Goal: Task Accomplishment & Management: Complete application form

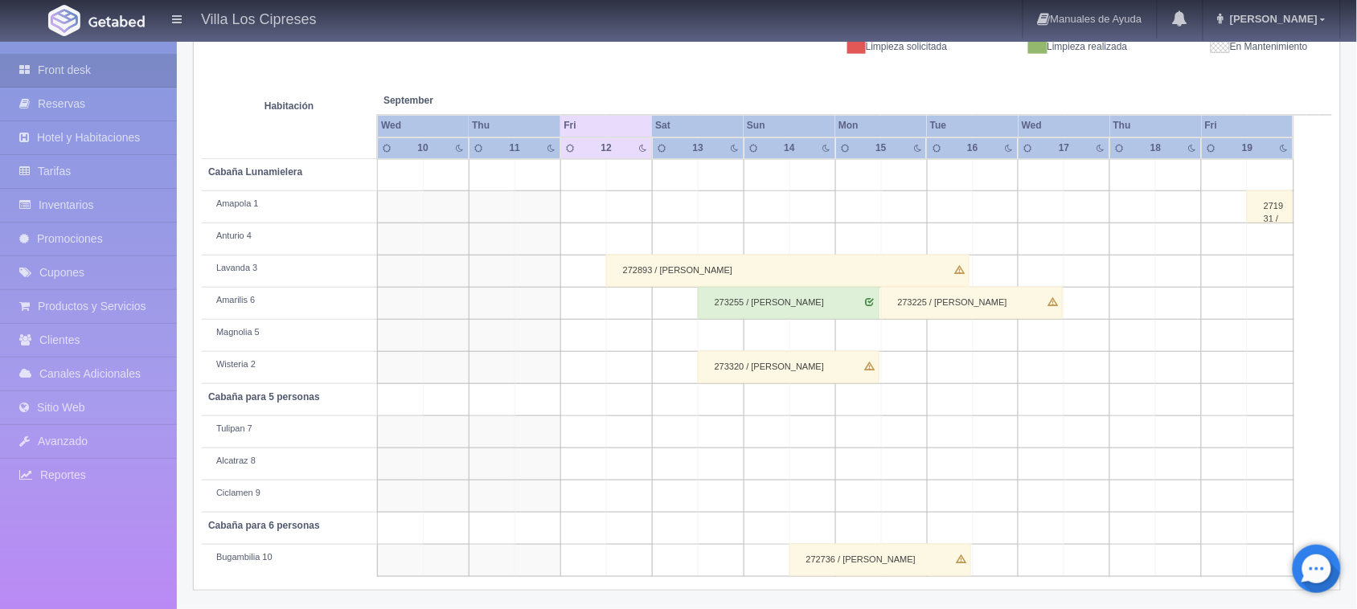
scroll to position [249, 0]
click at [118, 61] on link "Front desk" at bounding box center [88, 70] width 177 height 33
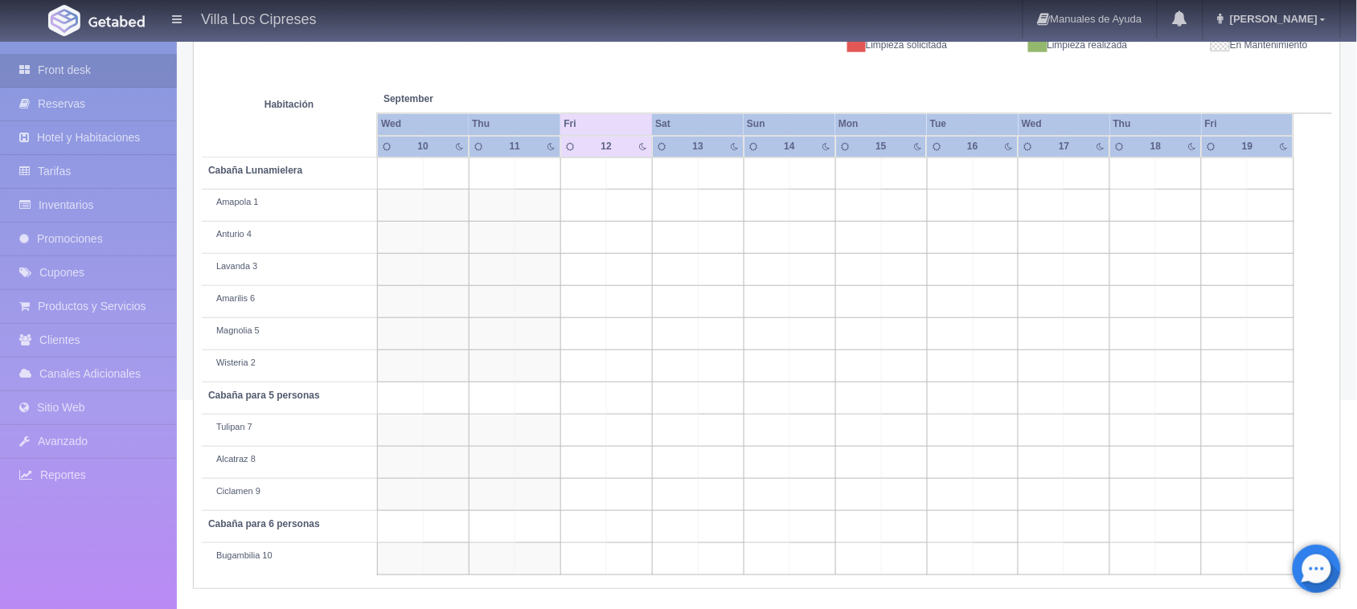
scroll to position [249, 0]
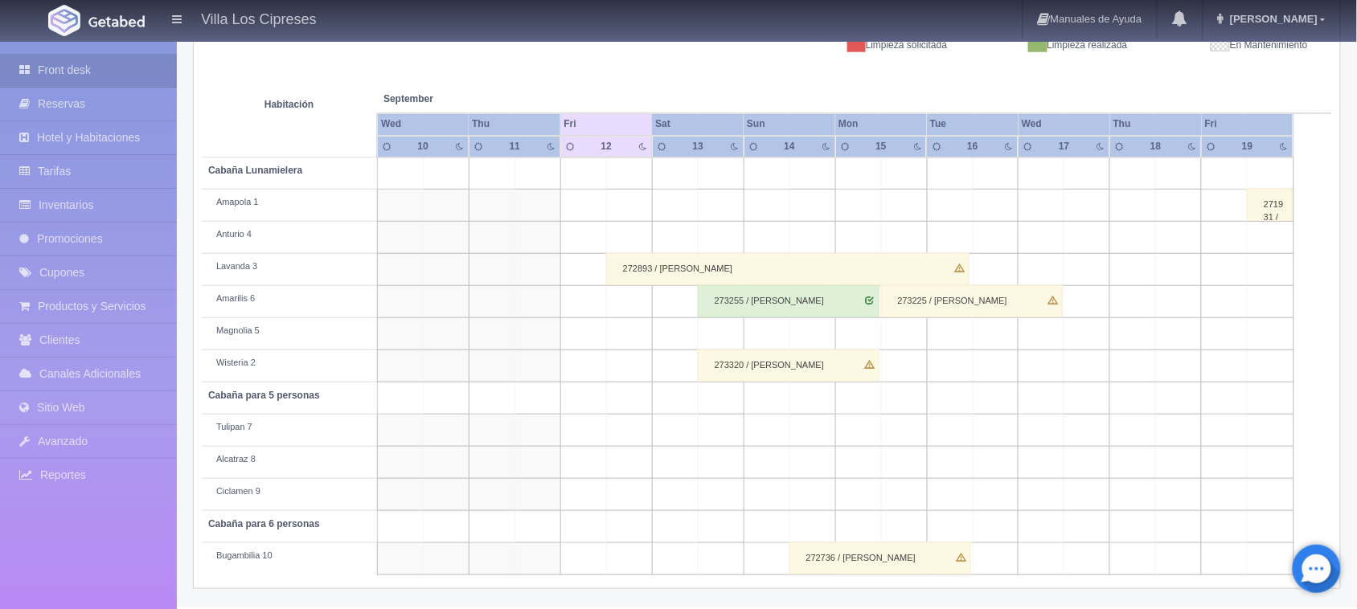
click at [738, 273] on div "272893 / José luis García" at bounding box center [787, 269] width 363 height 32
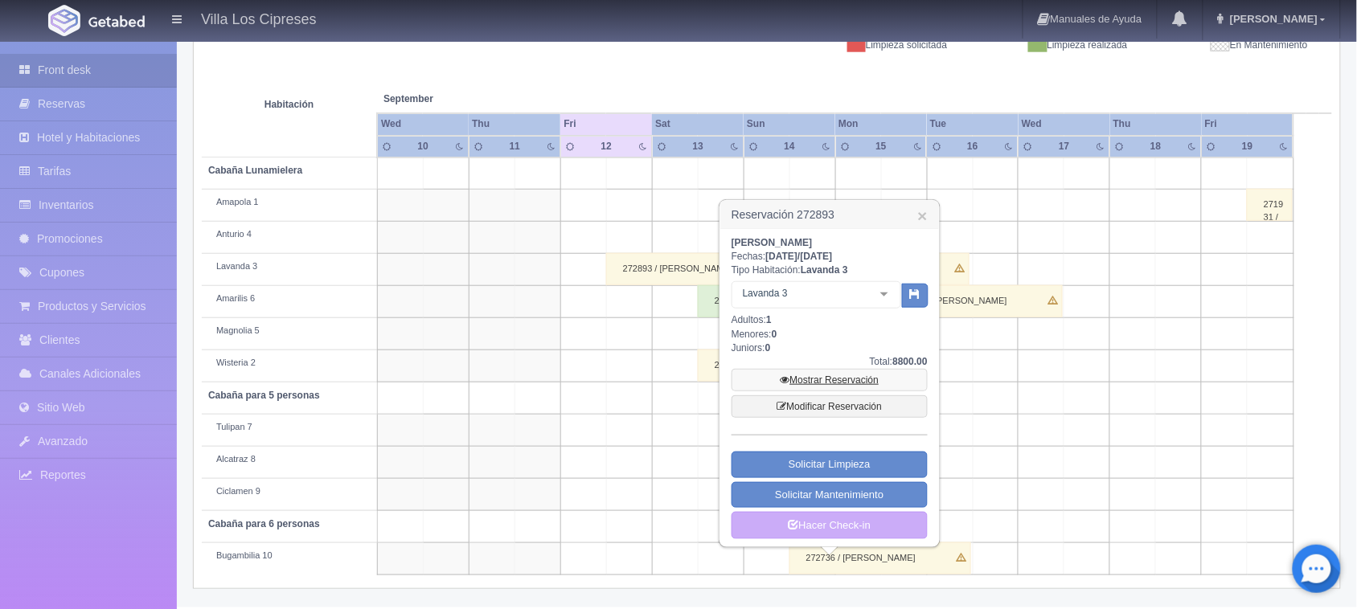
click at [814, 383] on link "Mostrar Reservación" at bounding box center [829, 380] width 196 height 23
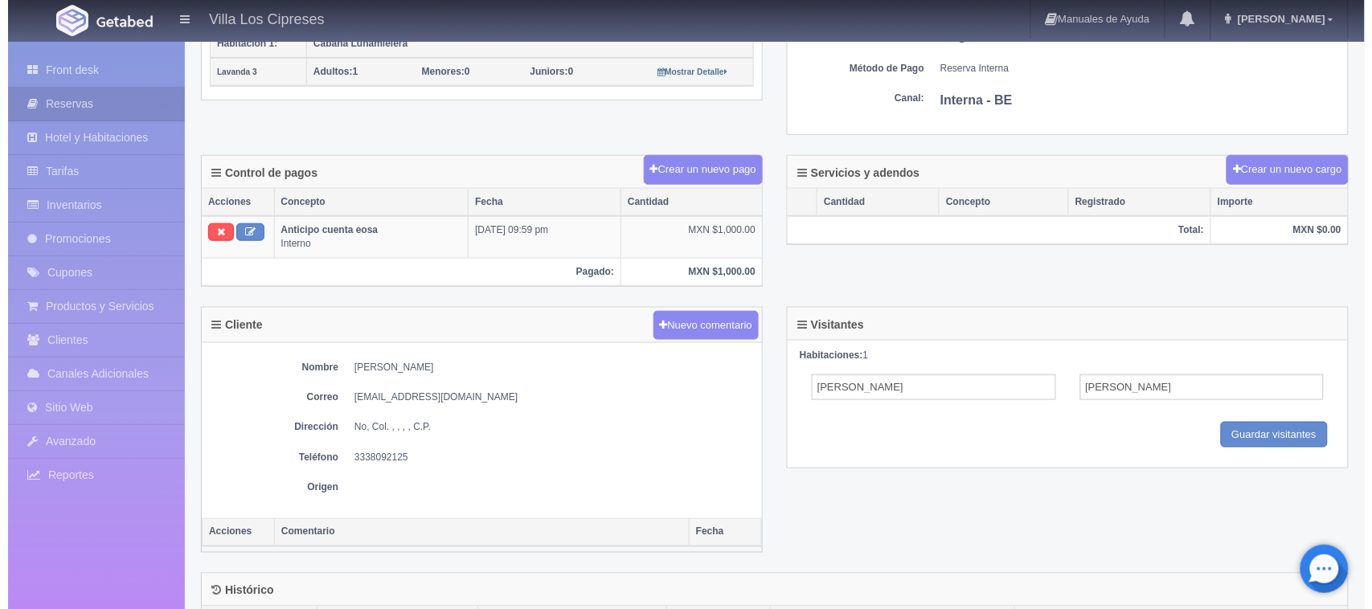
scroll to position [402, 0]
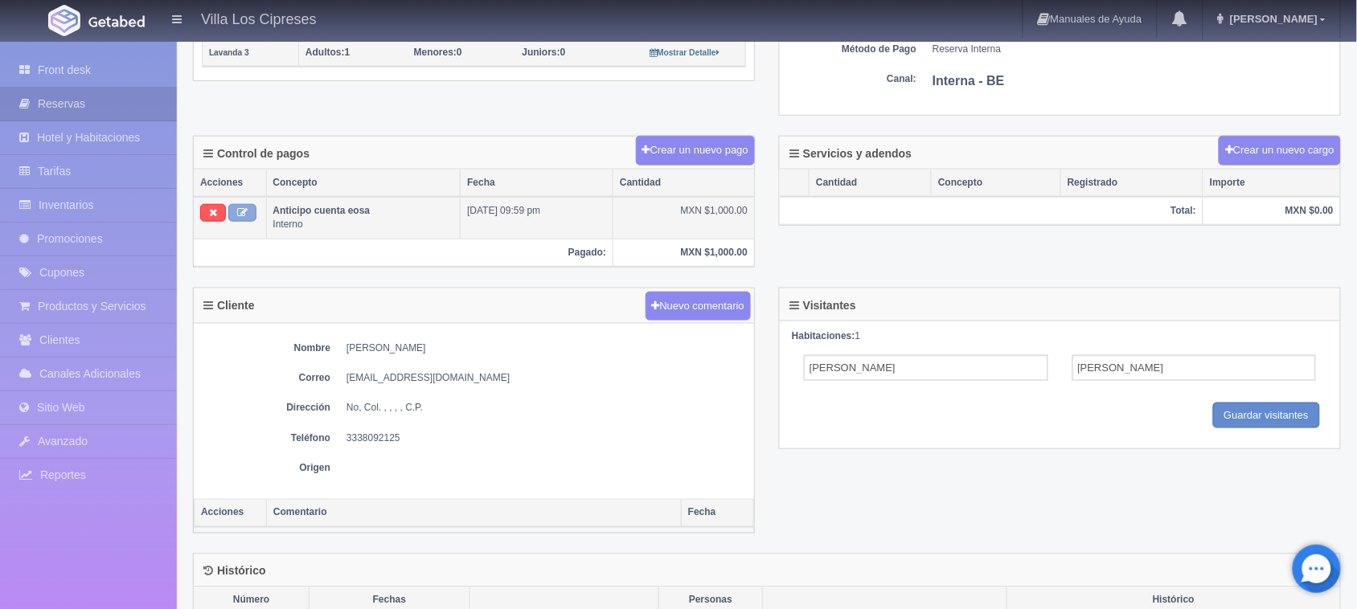
click at [241, 217] on icon at bounding box center [242, 212] width 10 height 10
type input "Anticipo cuenta eosa"
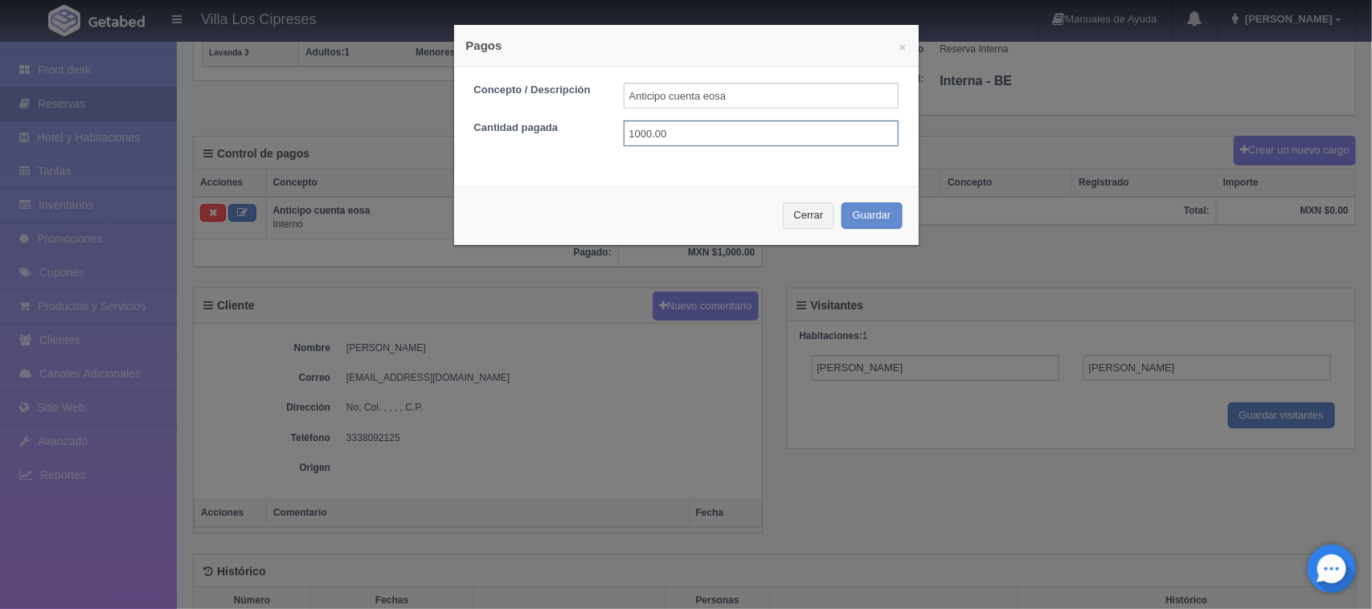
click at [664, 133] on input "1000.00" at bounding box center [761, 134] width 275 height 26
type input "1"
type input "2000.00"
click at [880, 213] on button "Guardar" at bounding box center [872, 216] width 61 height 27
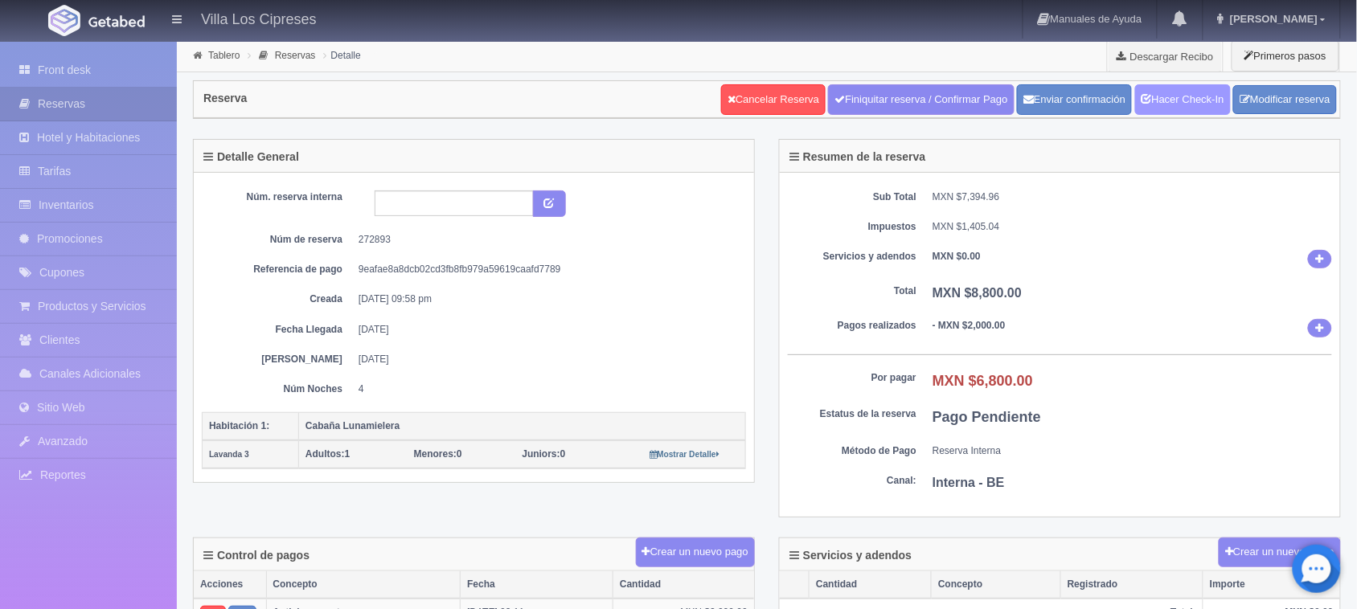
click at [1182, 107] on link "Hacer Check-In" at bounding box center [1183, 99] width 96 height 31
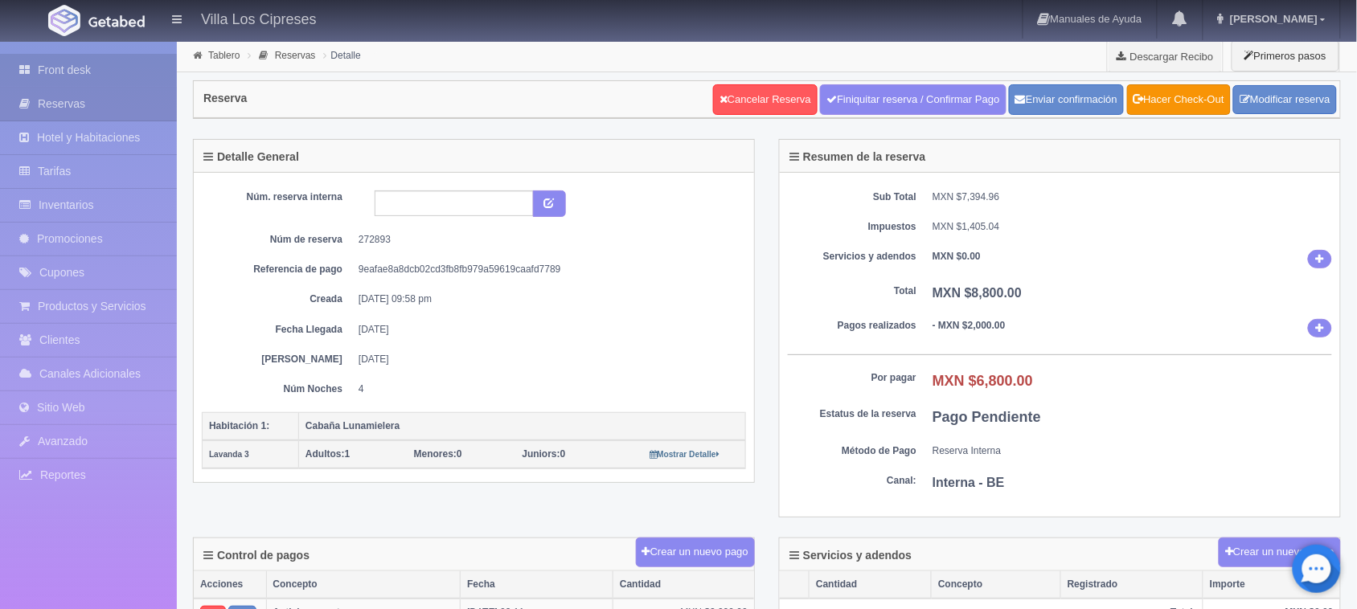
click at [117, 70] on link "Front desk" at bounding box center [88, 70] width 177 height 33
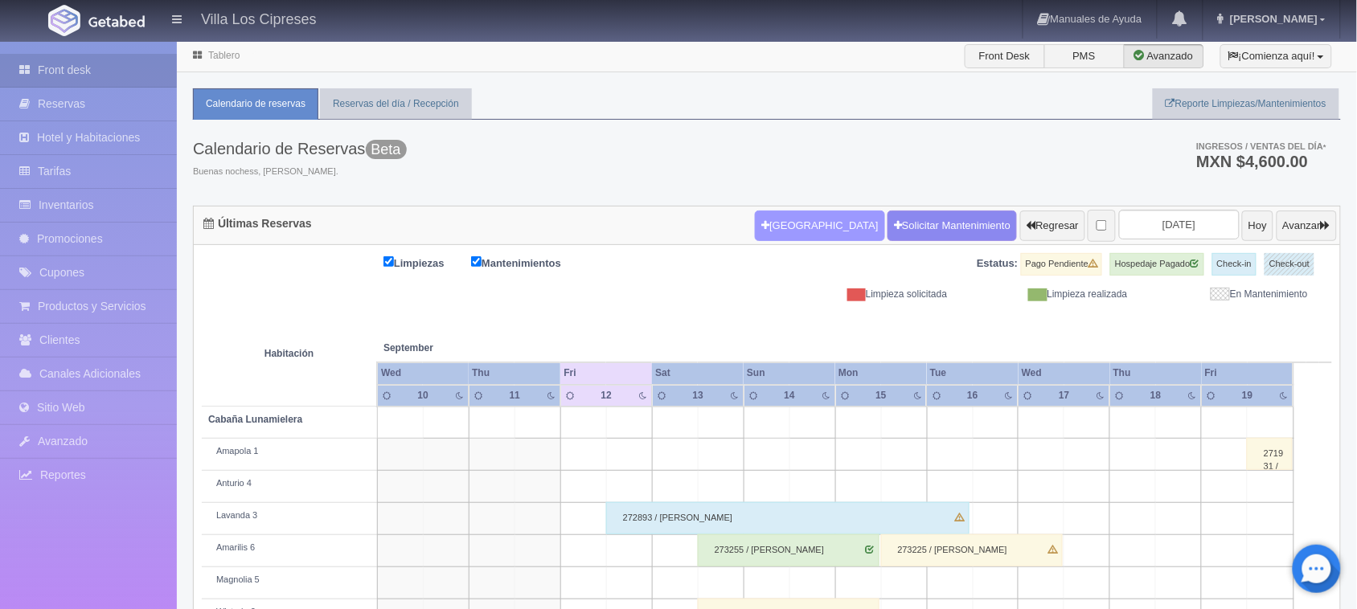
click at [793, 233] on button "[GEOGRAPHIC_DATA]" at bounding box center [819, 226] width 129 height 31
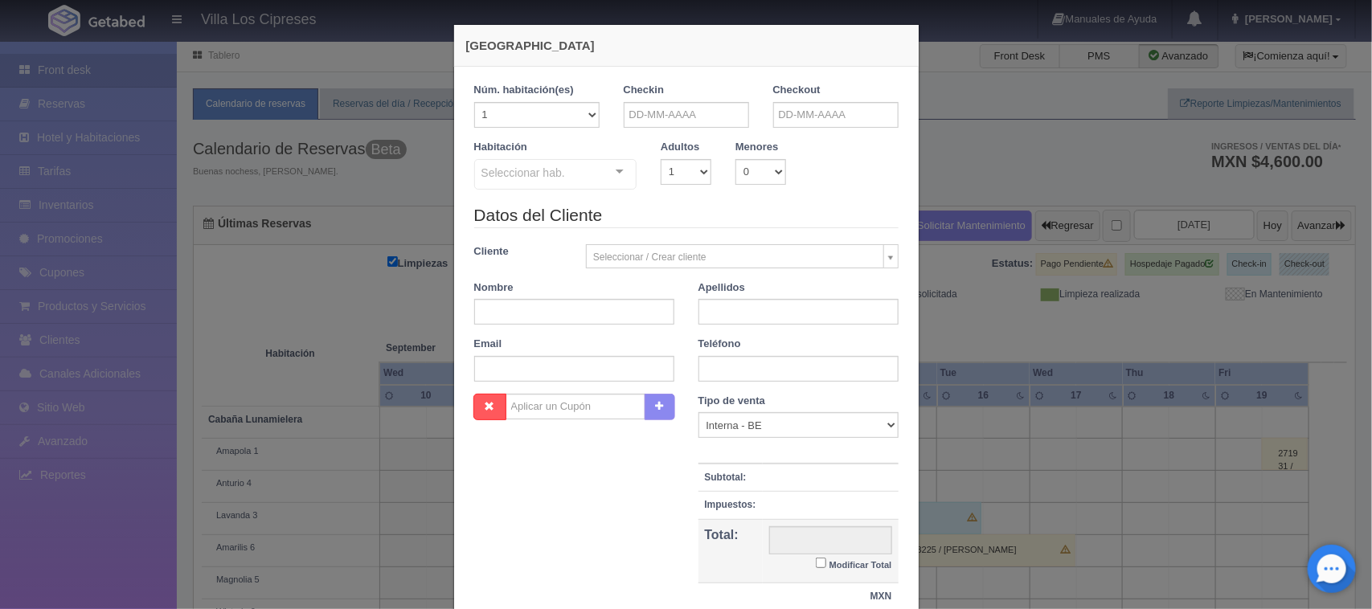
checkbox input "false"
click at [727, 115] on input "text" at bounding box center [686, 115] width 125 height 26
click at [746, 217] on link "12" at bounding box center [743, 215] width 21 height 23
type input "12-09-2025"
checkbox input "false"
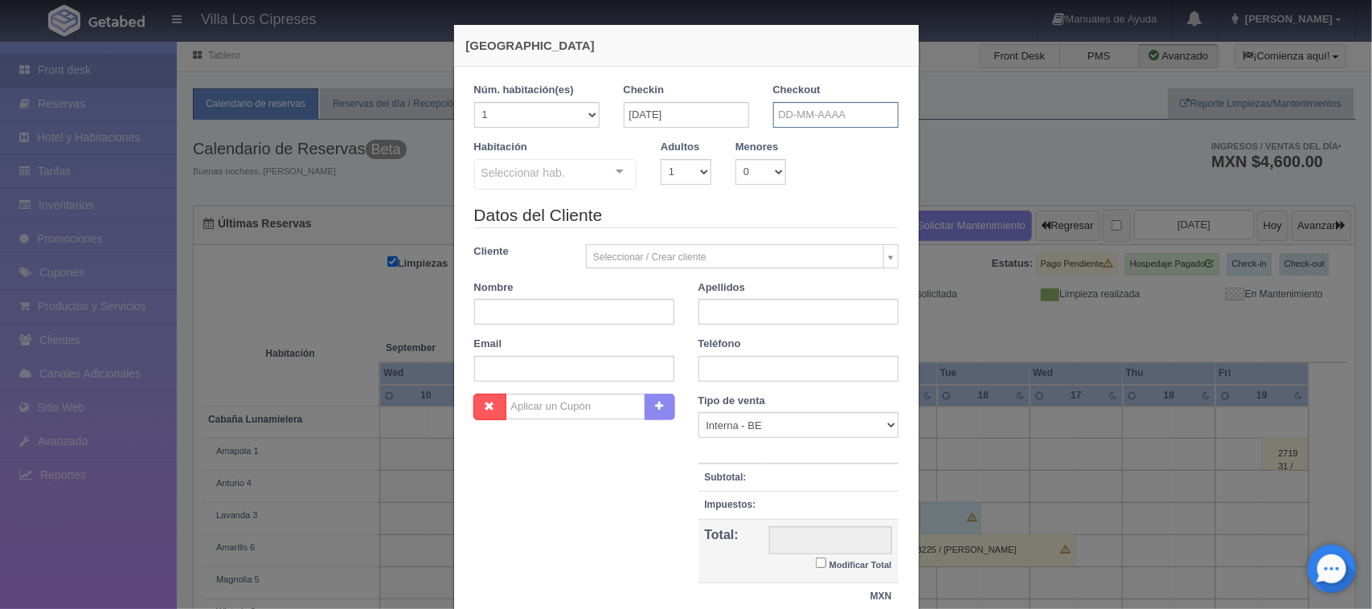
click at [860, 111] on input "text" at bounding box center [835, 115] width 125 height 26
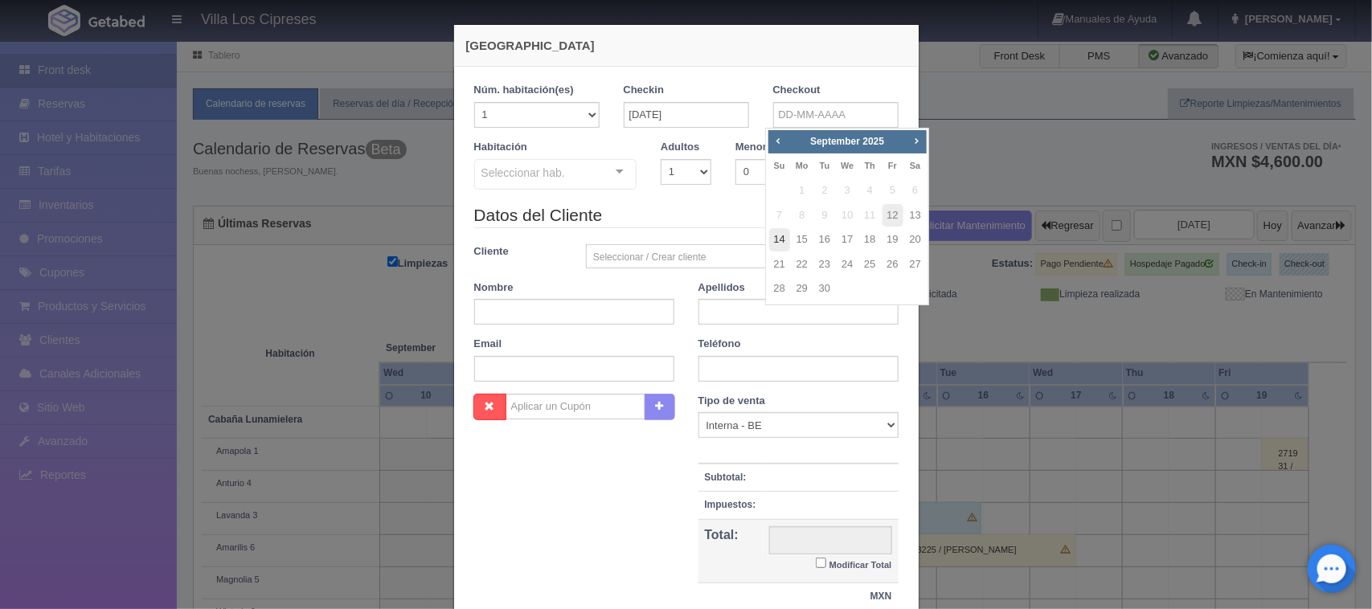
click at [785, 240] on link "14" at bounding box center [779, 239] width 21 height 23
type input "14-09-2025"
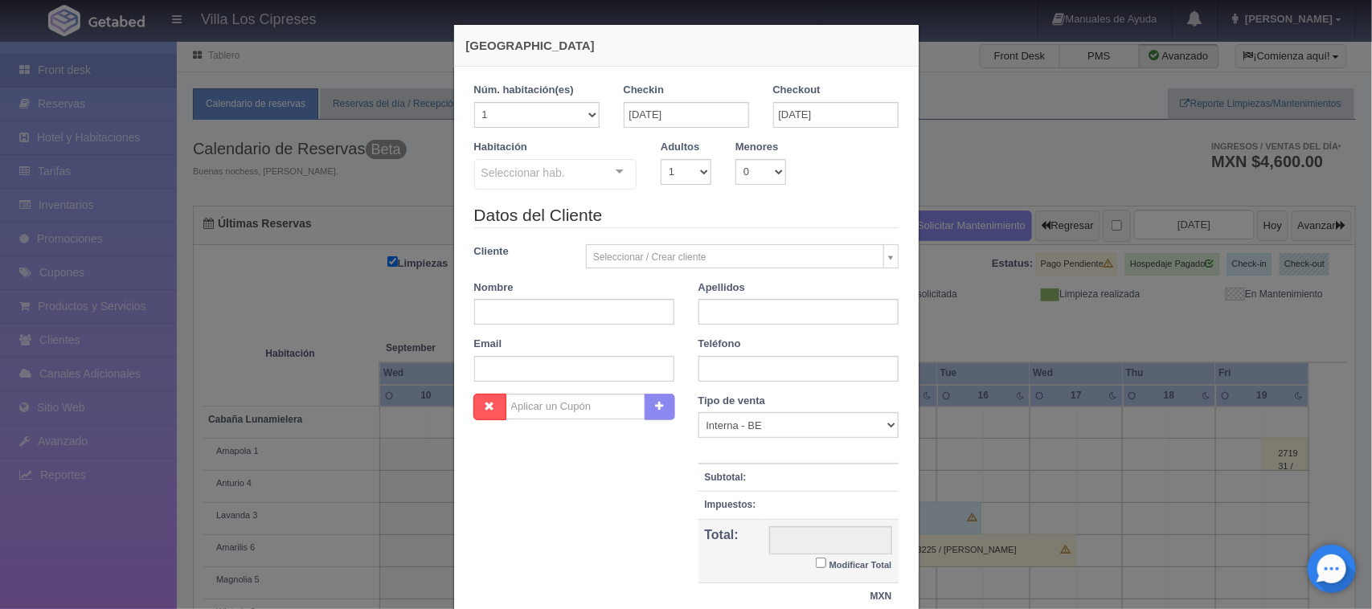
checkbox input "false"
click at [694, 166] on select "1 2 3 4 5 6 7 8 9 10" at bounding box center [686, 172] width 51 height 26
select select "2"
click at [661, 159] on select "1 2 3 4 5 6 7 8 9 10" at bounding box center [686, 172] width 51 height 26
click at [616, 166] on div at bounding box center [620, 172] width 32 height 24
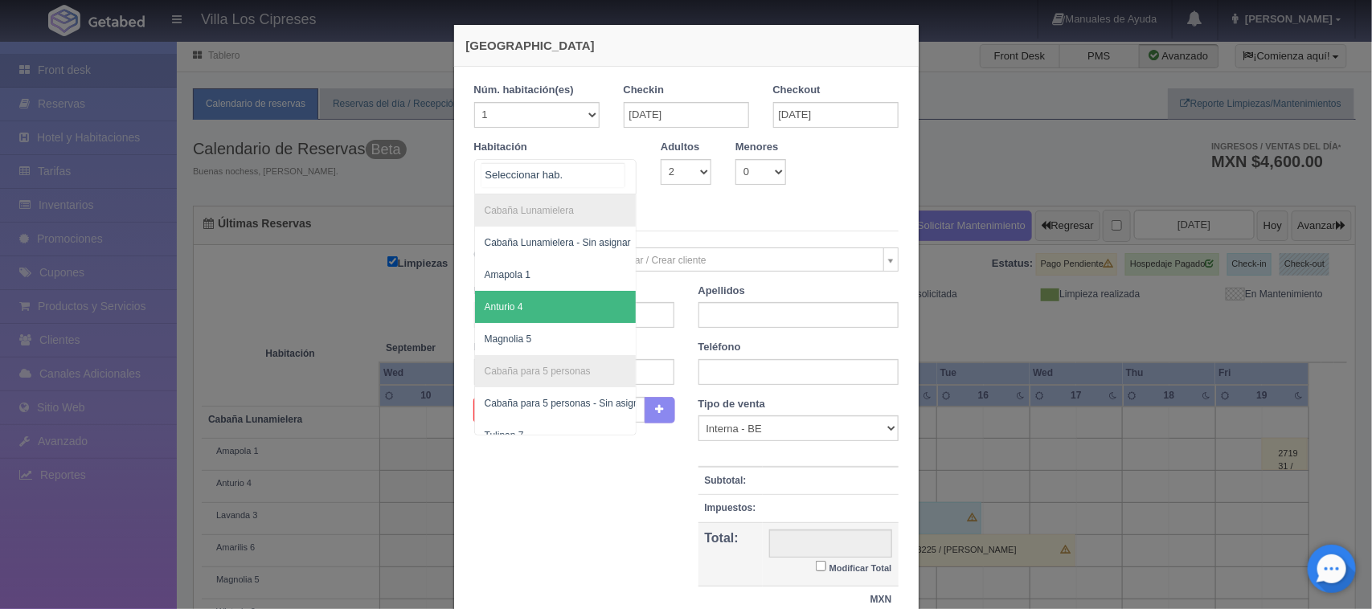
click at [545, 306] on span "Anturio 4" at bounding box center [566, 307] width 182 height 32
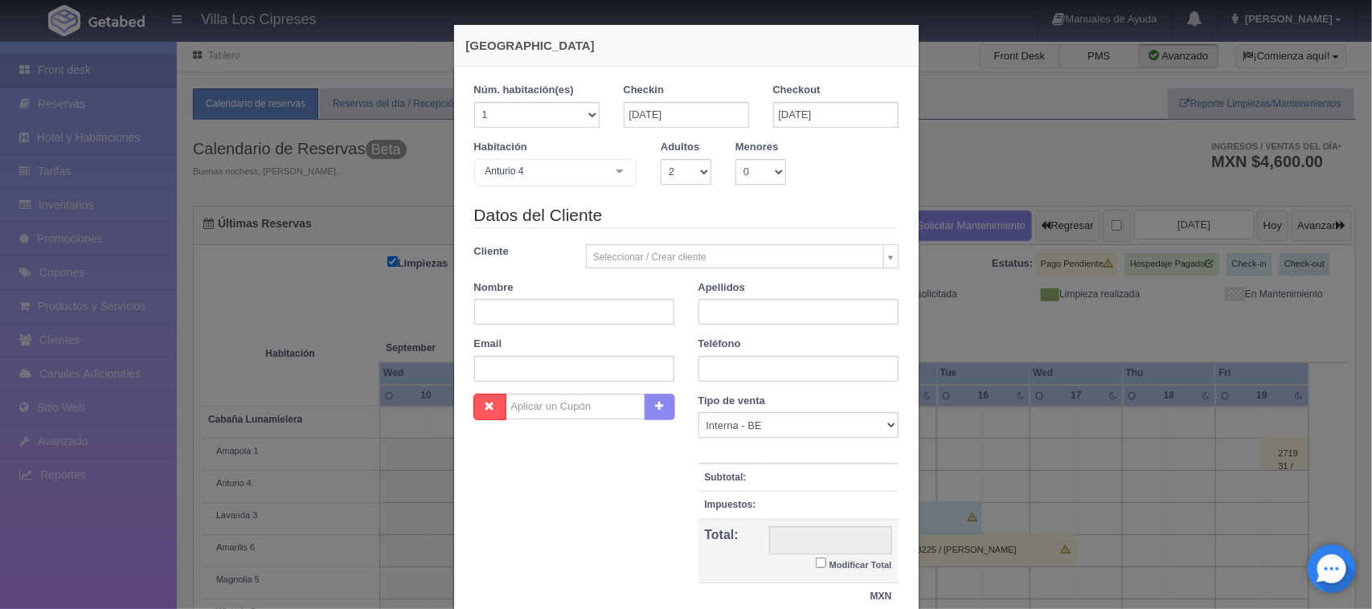
checkbox input "false"
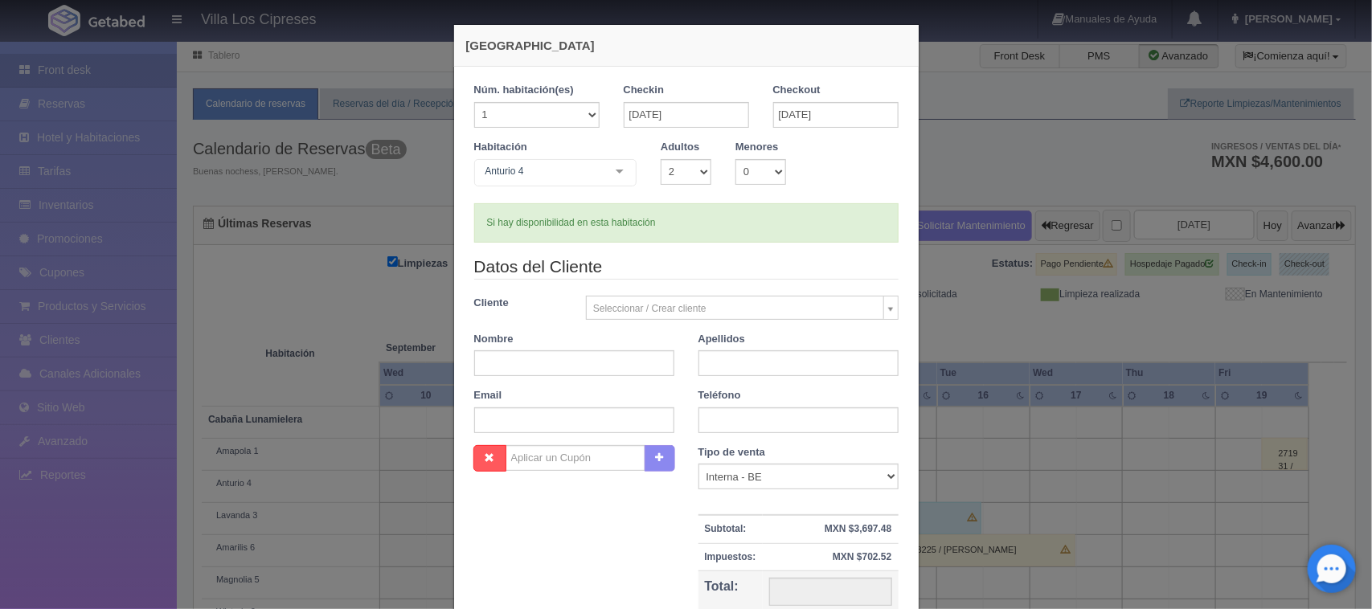
type input "4400.00"
checkbox input "false"
click at [555, 372] on input "text" at bounding box center [574, 363] width 200 height 26
type input "Alejandra"
click at [728, 364] on input "text" at bounding box center [799, 363] width 200 height 26
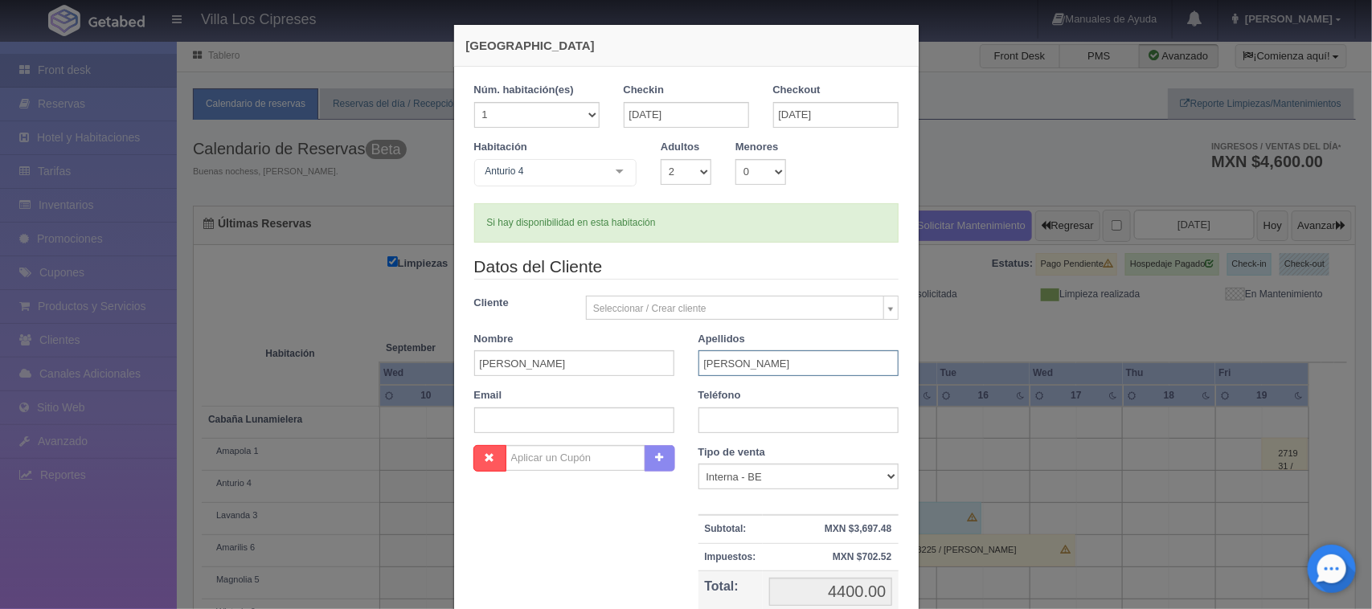
type input "Alvarez"
click at [600, 424] on input "text" at bounding box center [574, 421] width 200 height 26
click at [719, 426] on input "text" at bounding box center [799, 421] width 200 height 26
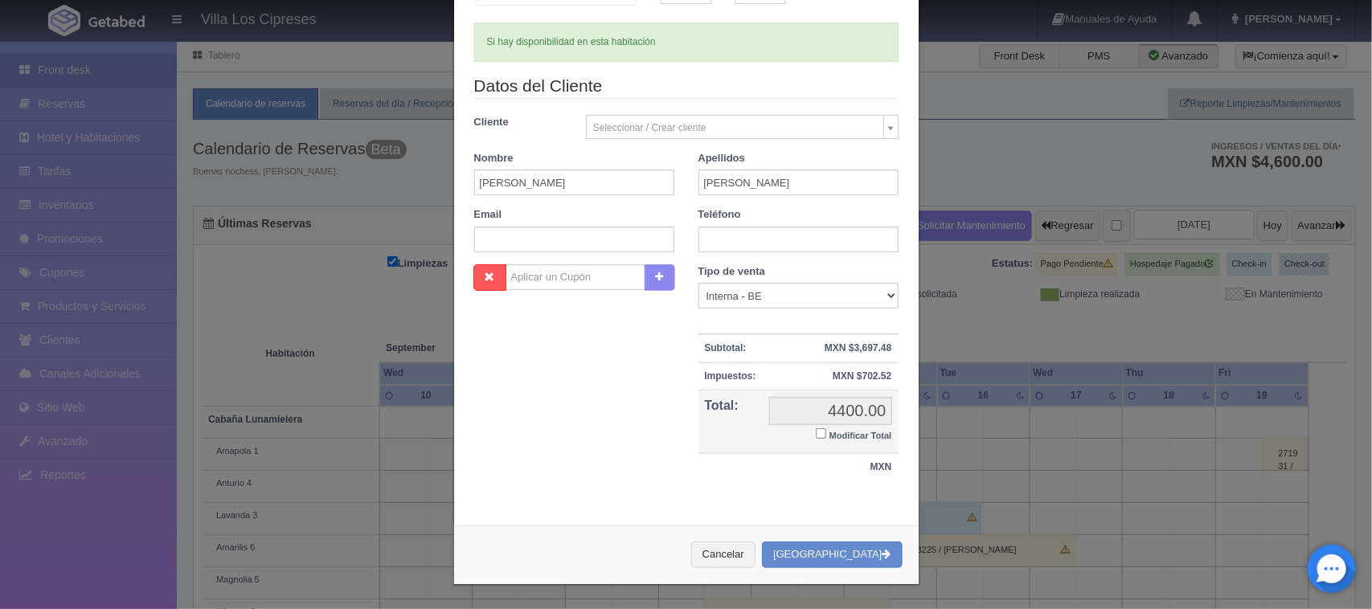
click at [816, 431] on input "Modificar Total" at bounding box center [821, 433] width 10 height 10
checkbox input "true"
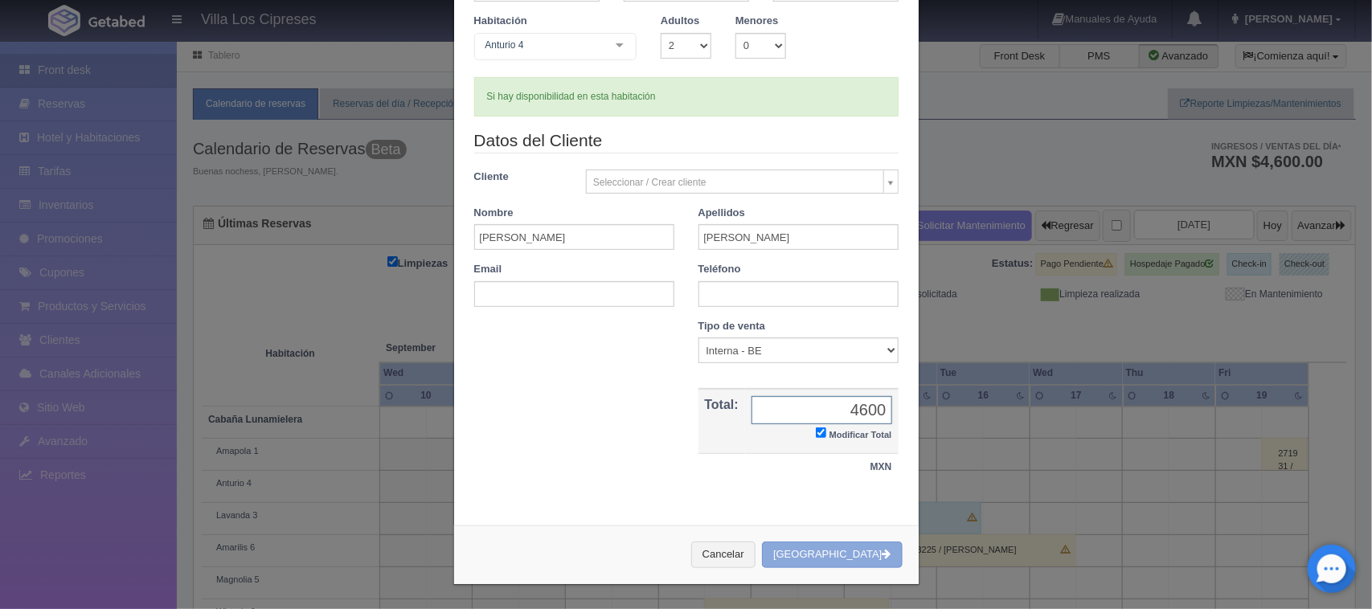
type input "4600"
click at [846, 557] on button "[GEOGRAPHIC_DATA]" at bounding box center [832, 555] width 140 height 27
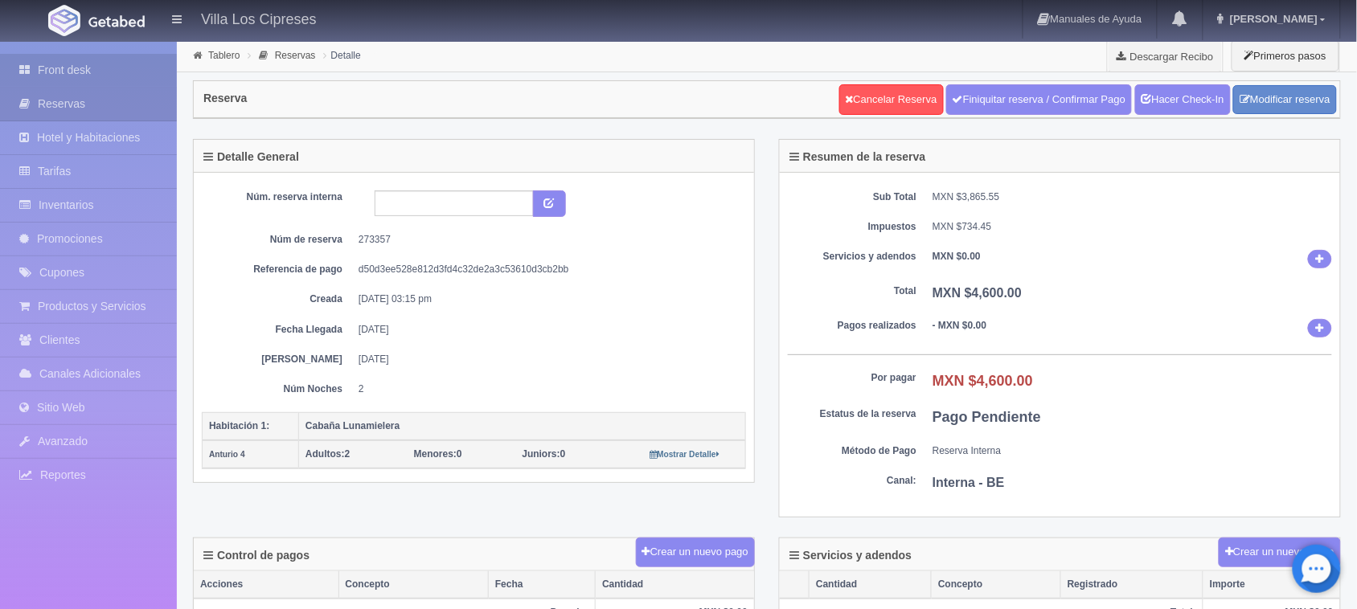
click at [97, 62] on link "Front desk" at bounding box center [88, 70] width 177 height 33
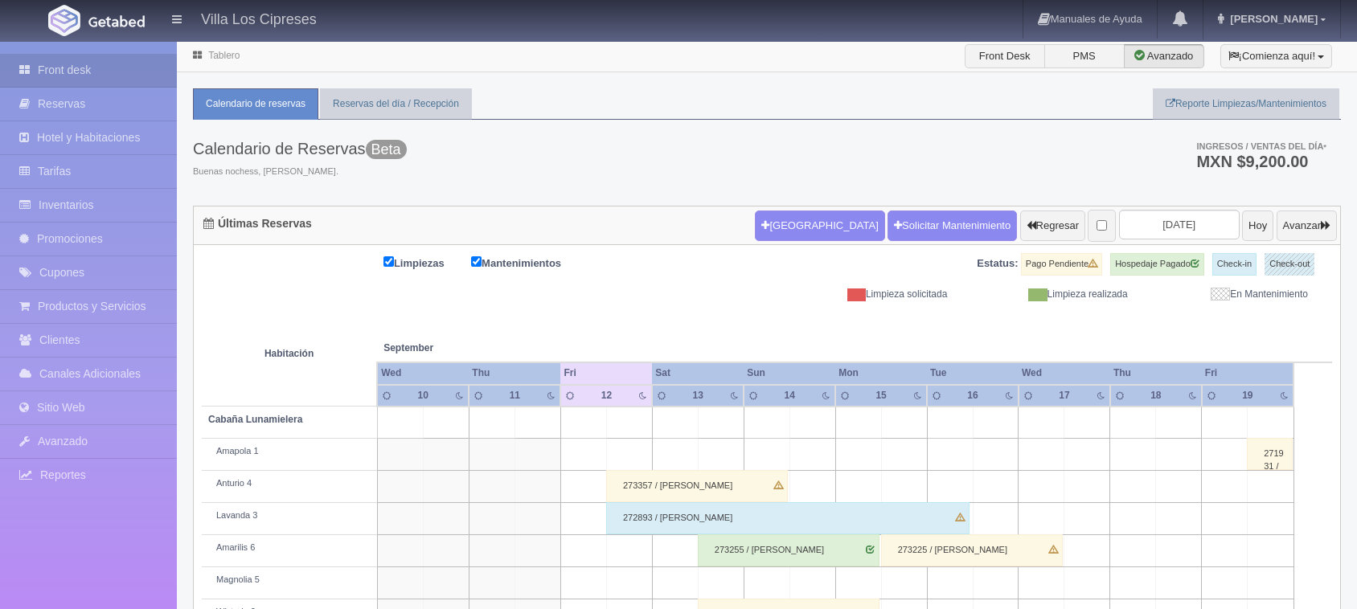
scroll to position [249, 0]
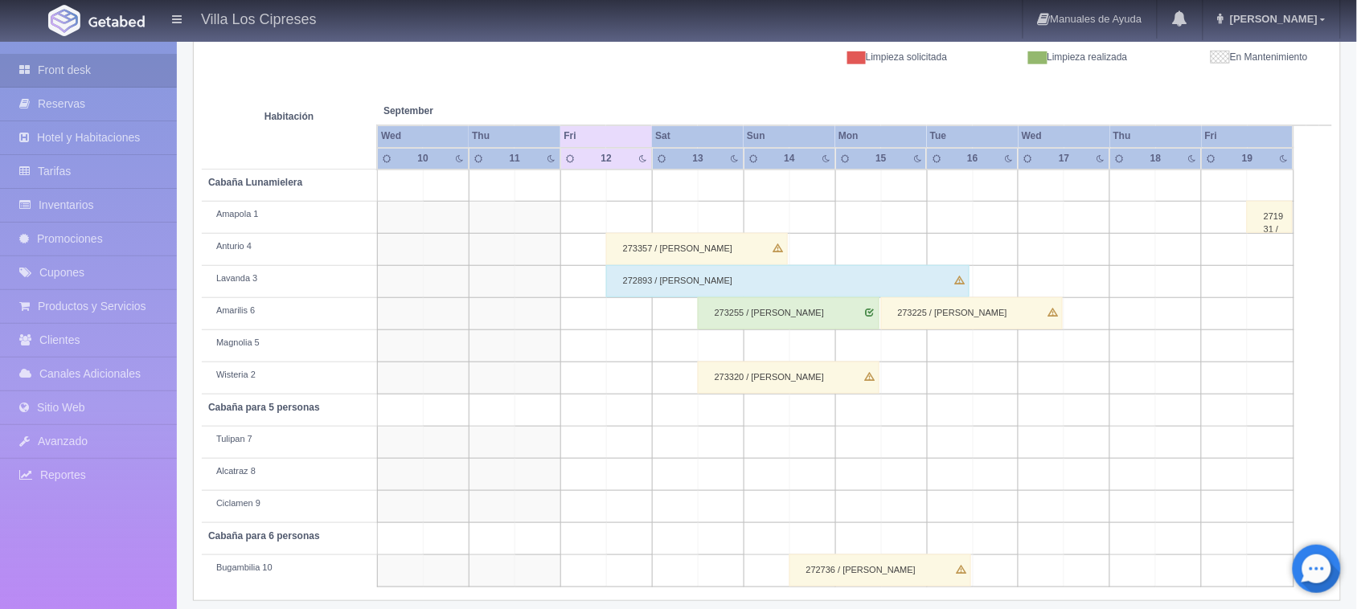
scroll to position [249, 0]
